Goal: Task Accomplishment & Management: Manage account settings

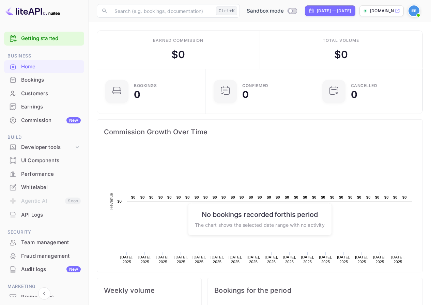
click at [39, 187] on div "Whitelabel" at bounding box center [51, 188] width 60 height 8
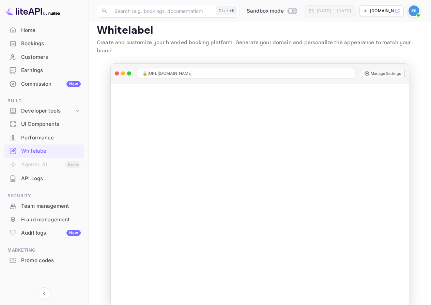
scroll to position [9, 0]
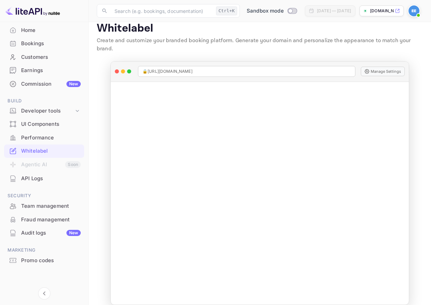
click at [45, 260] on div "Promo codes" at bounding box center [51, 261] width 60 height 8
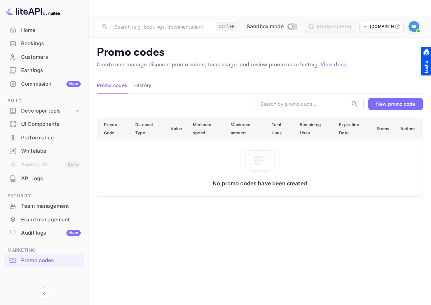
click at [381, 101] on div "New promo code" at bounding box center [395, 104] width 39 height 6
click at [48, 153] on div "Whitelabel" at bounding box center [51, 151] width 60 height 8
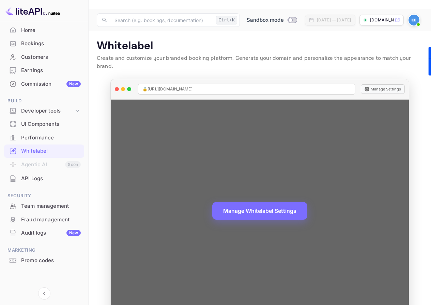
scroll to position [9, 0]
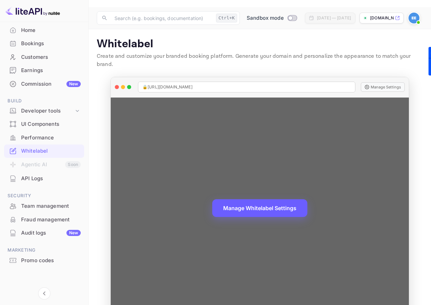
click at [256, 199] on button "Manage Whitelabel Settings" at bounding box center [259, 208] width 95 height 18
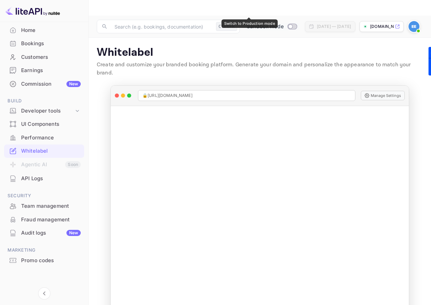
click at [284, 24] on input "Switch to Production mode" at bounding box center [291, 26] width 14 height 4
checkbox input "false"
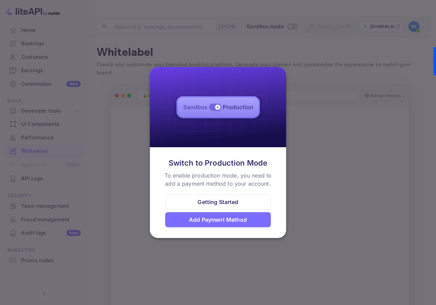
click at [249, 24] on div at bounding box center [218, 152] width 436 height 305
